Goal: Task Accomplishment & Management: Use online tool/utility

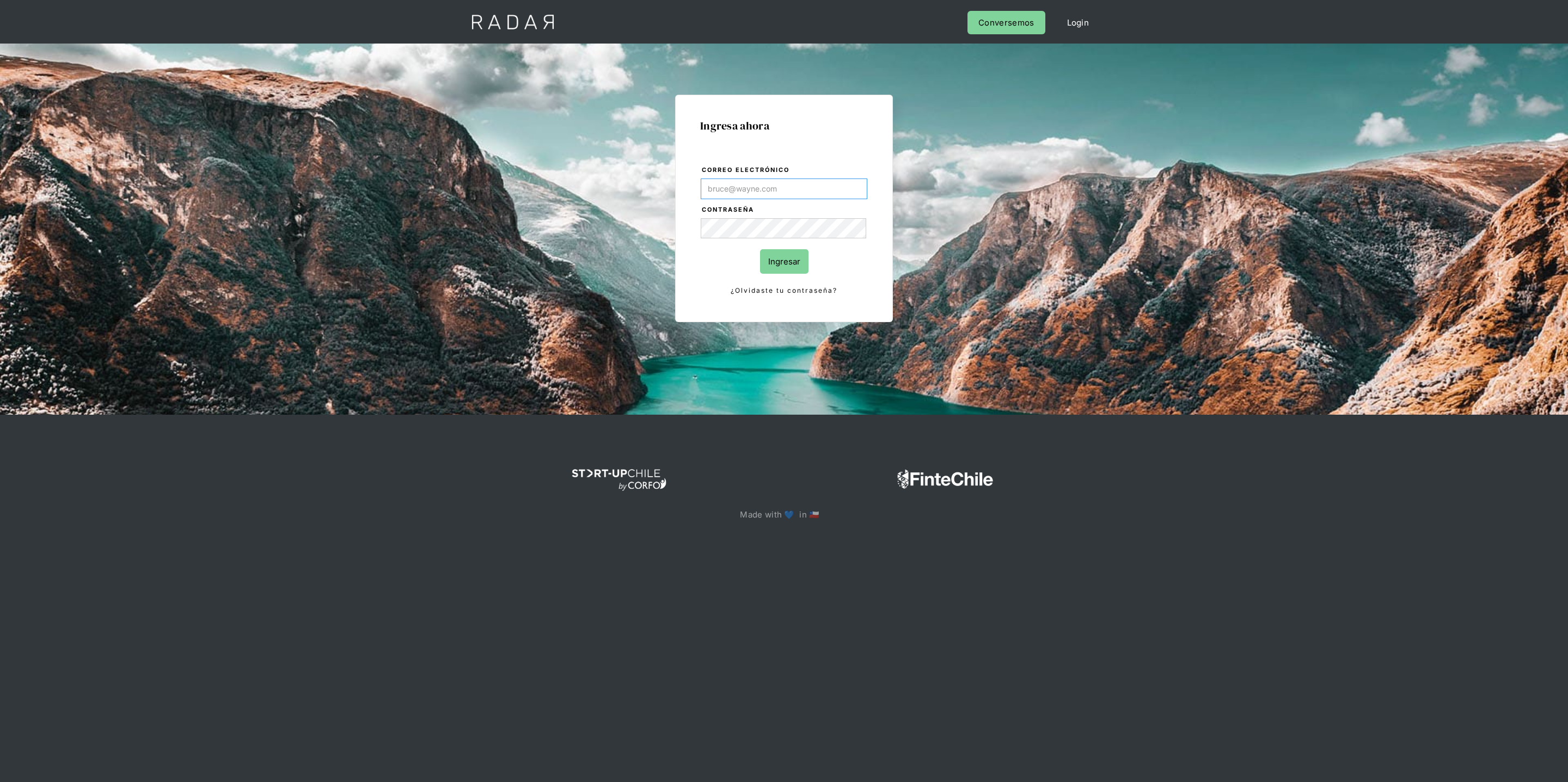
type input "[PERSON_NAME][EMAIL_ADDRESS][DOMAIN_NAME]"
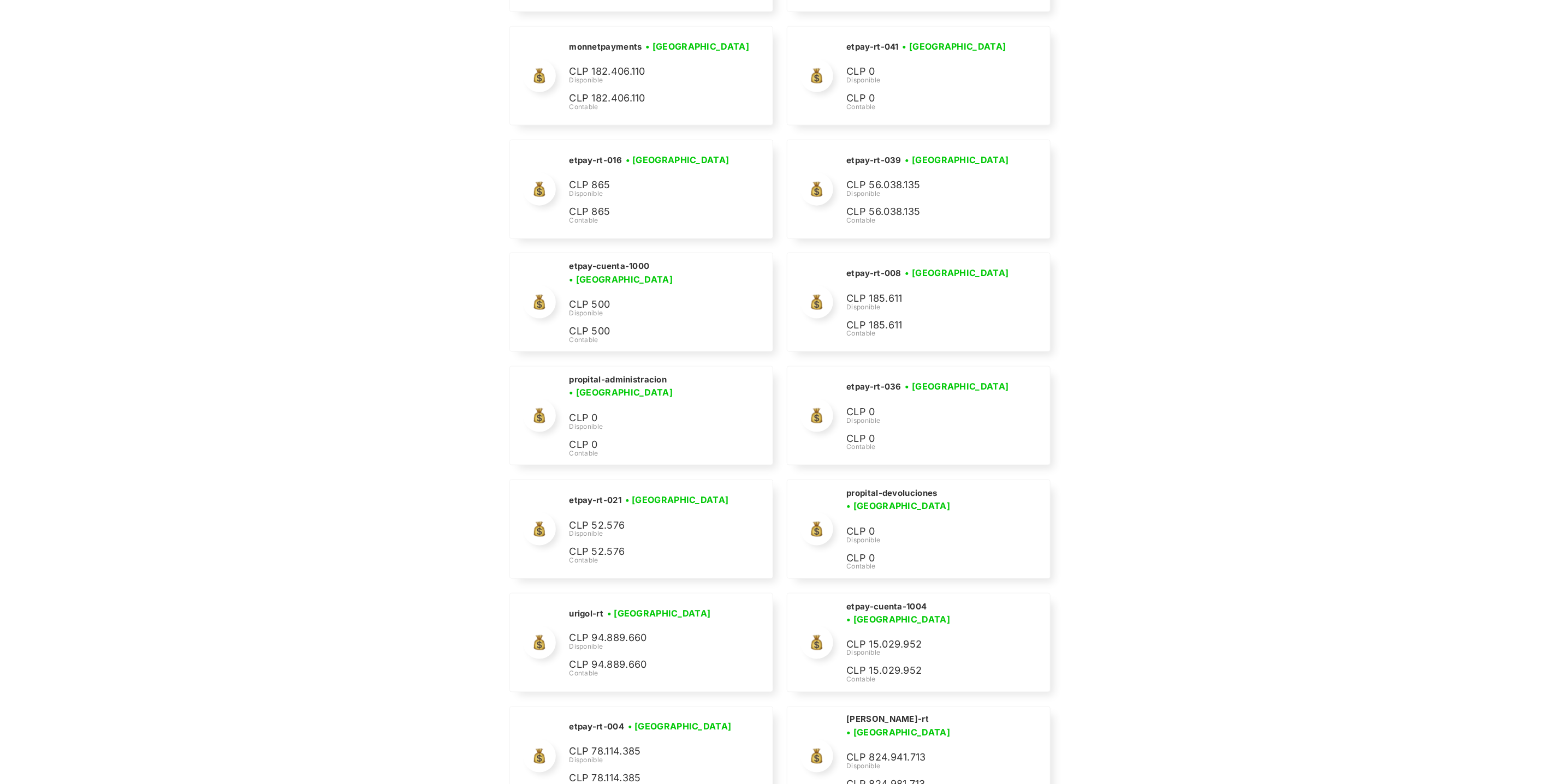
scroll to position [4805, 0]
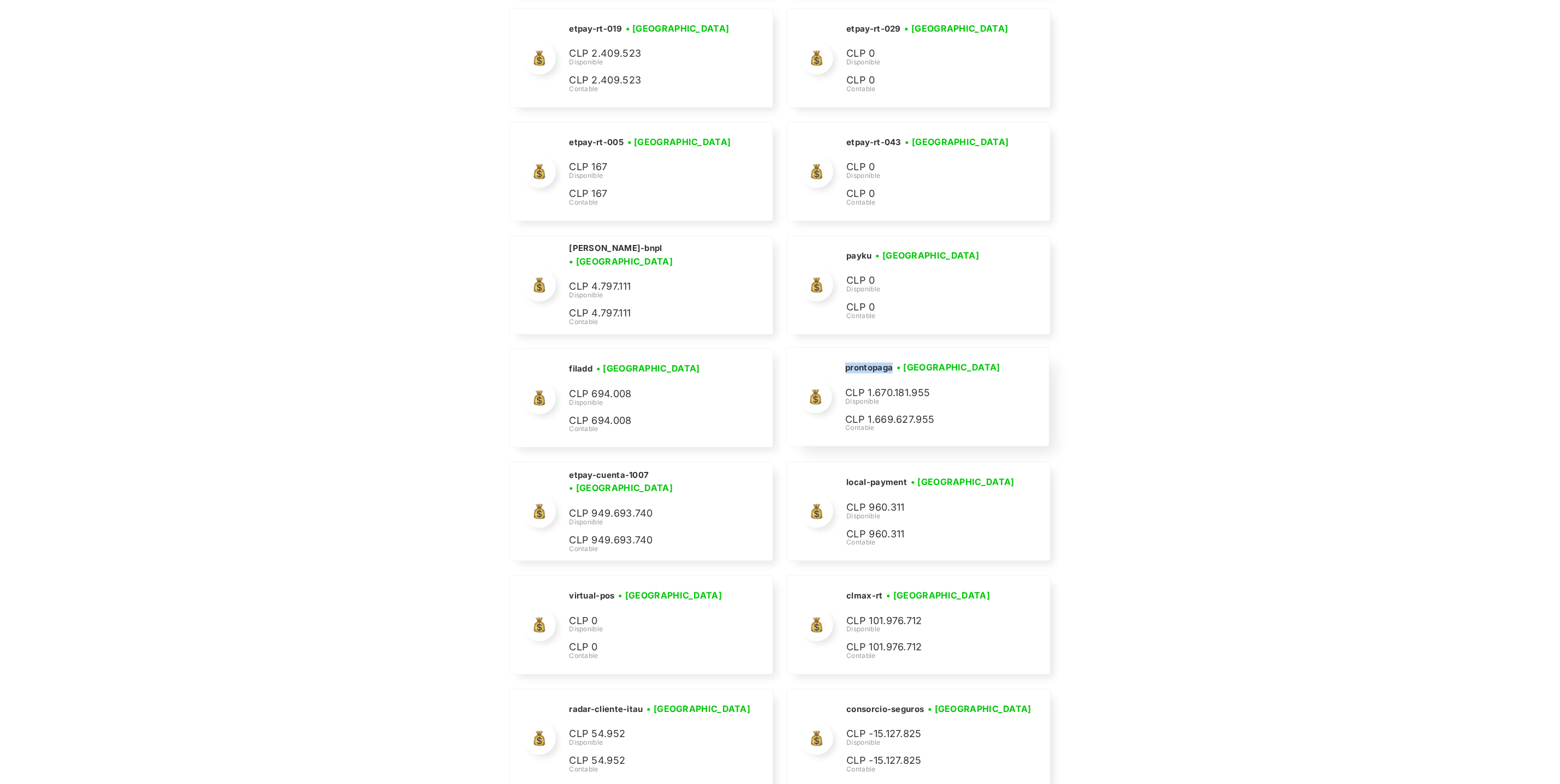
drag, startPoint x: 891, startPoint y: 388, endPoint x: 841, endPoint y: 388, distance: 50.0
click at [841, 388] on div "prontopaga • Conectada • Desconectada CLP 1.670.181.955 Disponible CLP 1.669.62…" at bounding box center [917, 397] width 262 height 98
copy h2 "prontopaga"
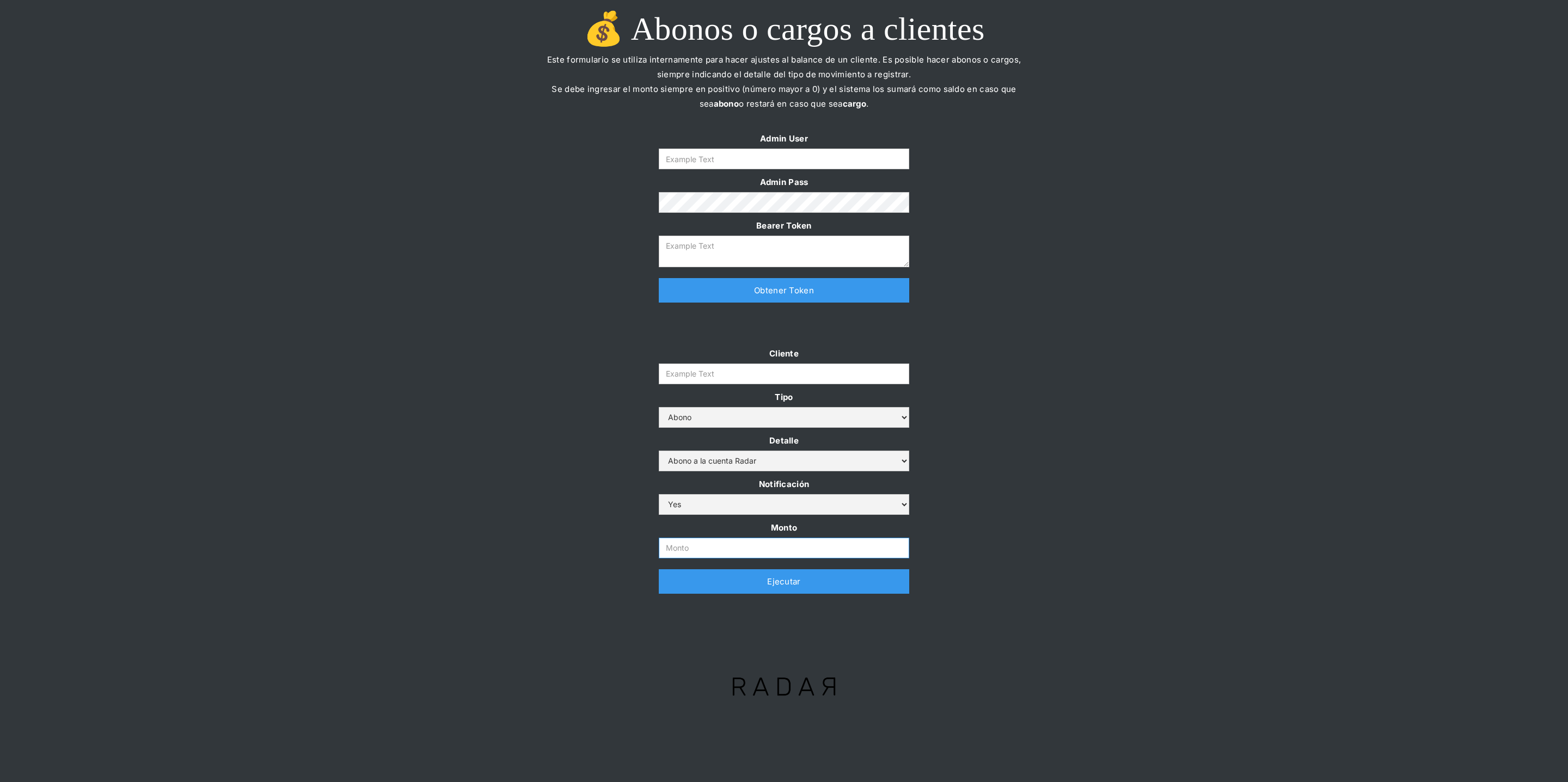
click at [683, 546] on input "Monto" at bounding box center [783, 548] width 251 height 21
paste input "$500,000,000"
type input "500.000.000"
click at [764, 156] on input "Form" at bounding box center [783, 159] width 251 height 21
type input "[PERSON_NAME][EMAIL_ADDRESS][DOMAIN_NAME]"
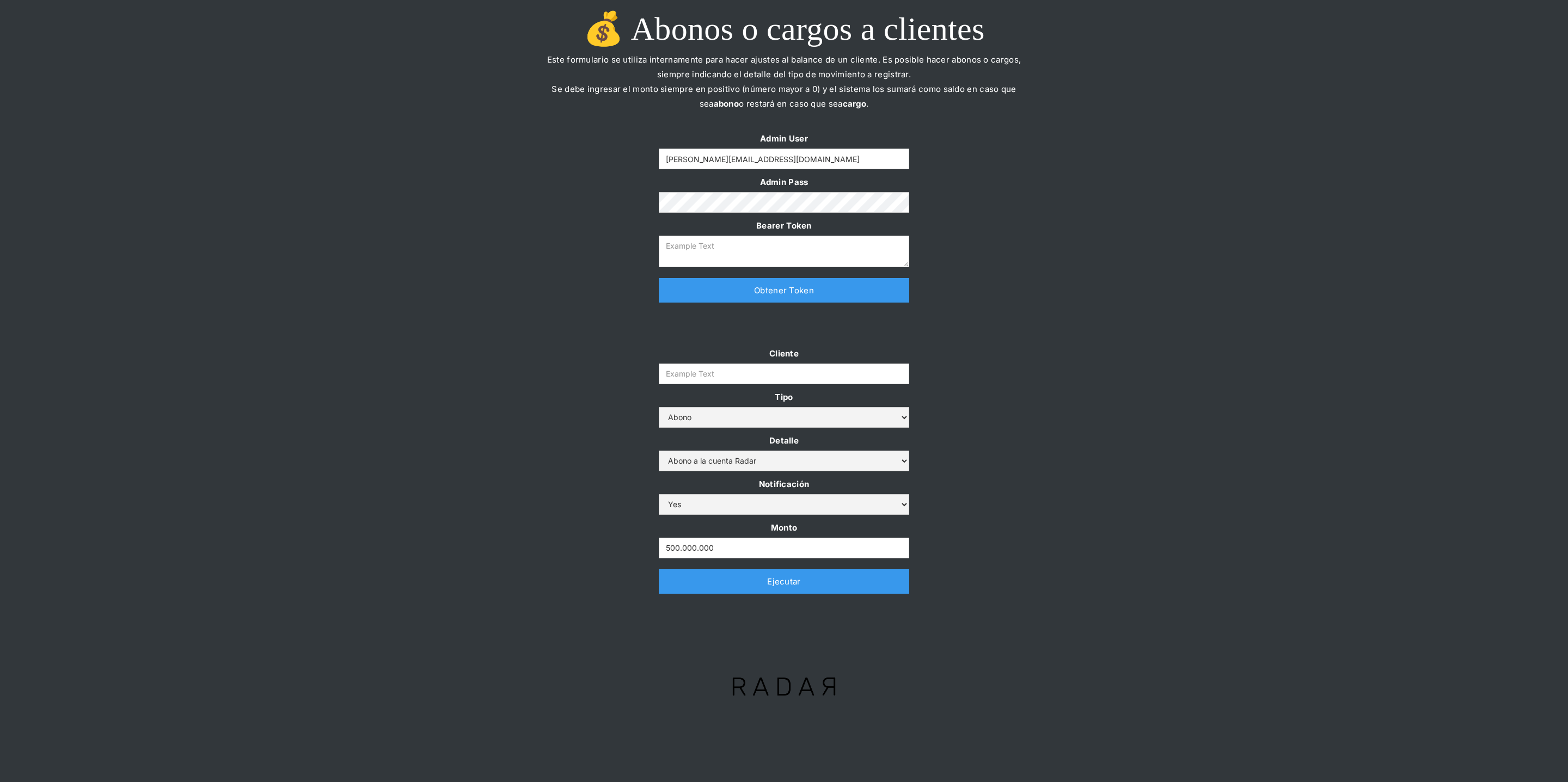
click at [755, 293] on link "Obtener Token" at bounding box center [783, 290] width 251 height 24
type textarea "[SECURITY_DATA]"
click at [703, 374] on input "Cliente" at bounding box center [783, 374] width 251 height 21
paste input "prontopaga"
type input "prontopaga"
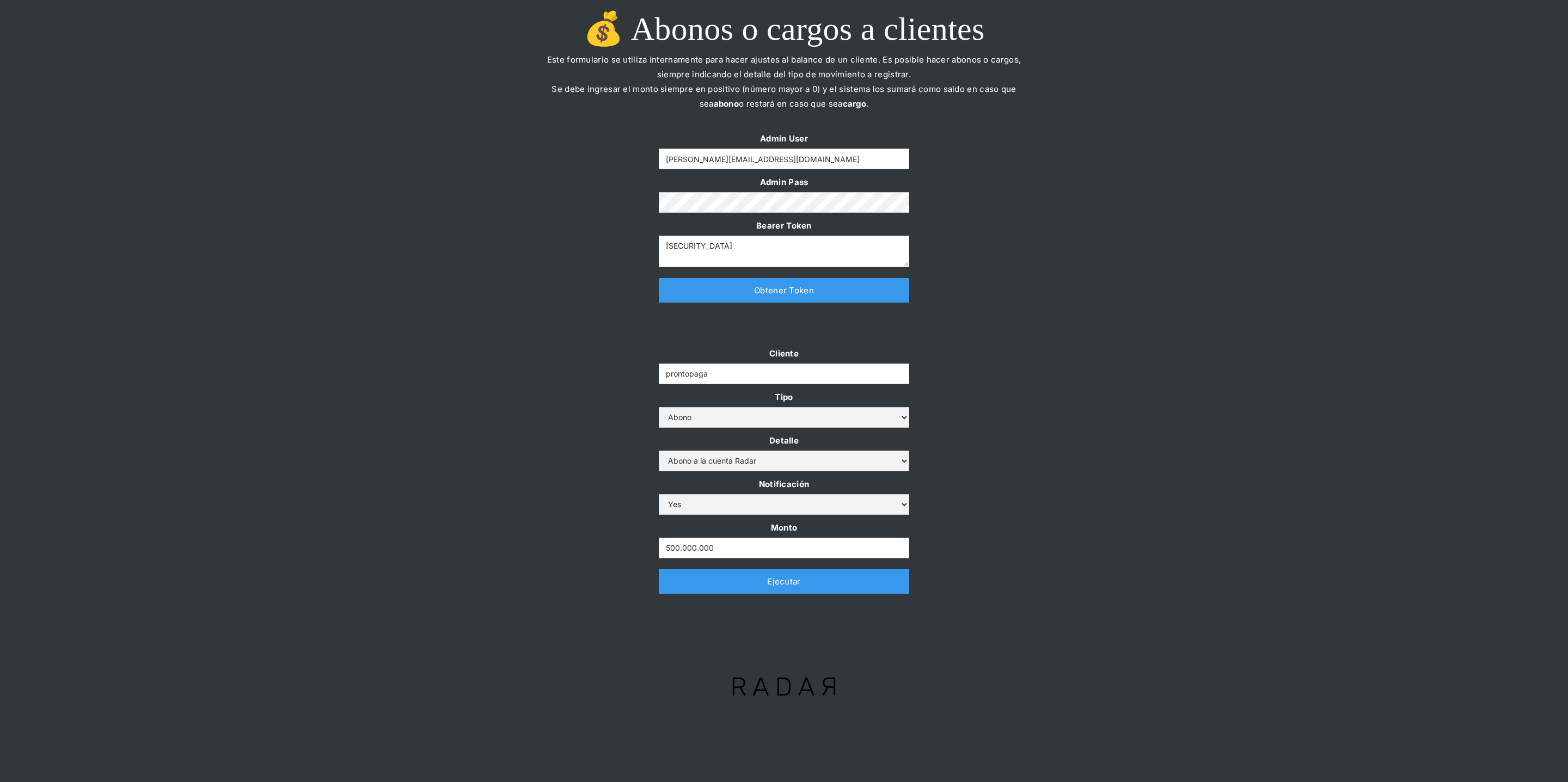
click at [561, 335] on div at bounding box center [783, 330] width 512 height 33
click at [676, 577] on link "Ejecutar" at bounding box center [783, 582] width 251 height 24
